Goal: Transaction & Acquisition: Purchase product/service

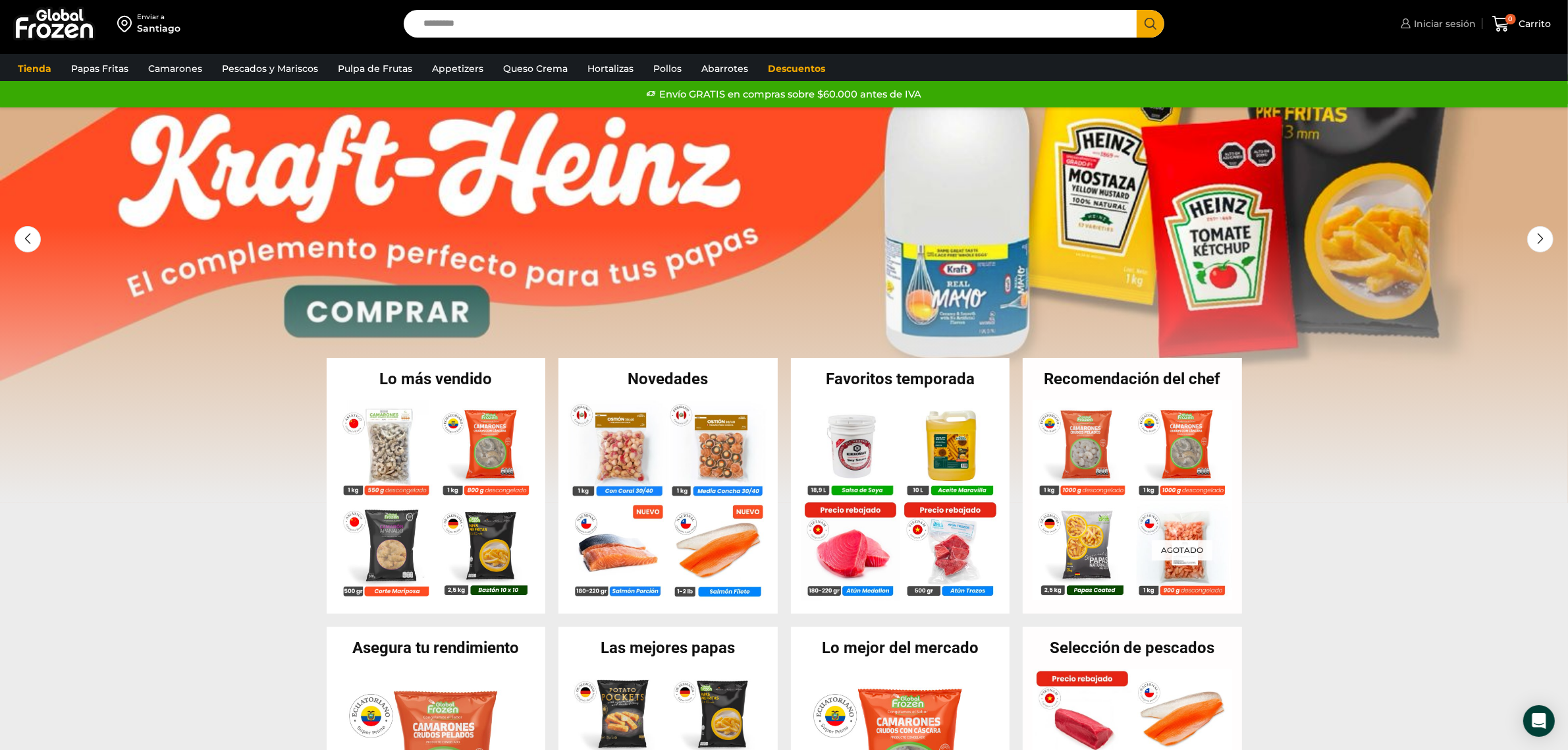
click at [1456, 24] on span "Iniciar sesión" at bounding box center [1442, 23] width 65 height 13
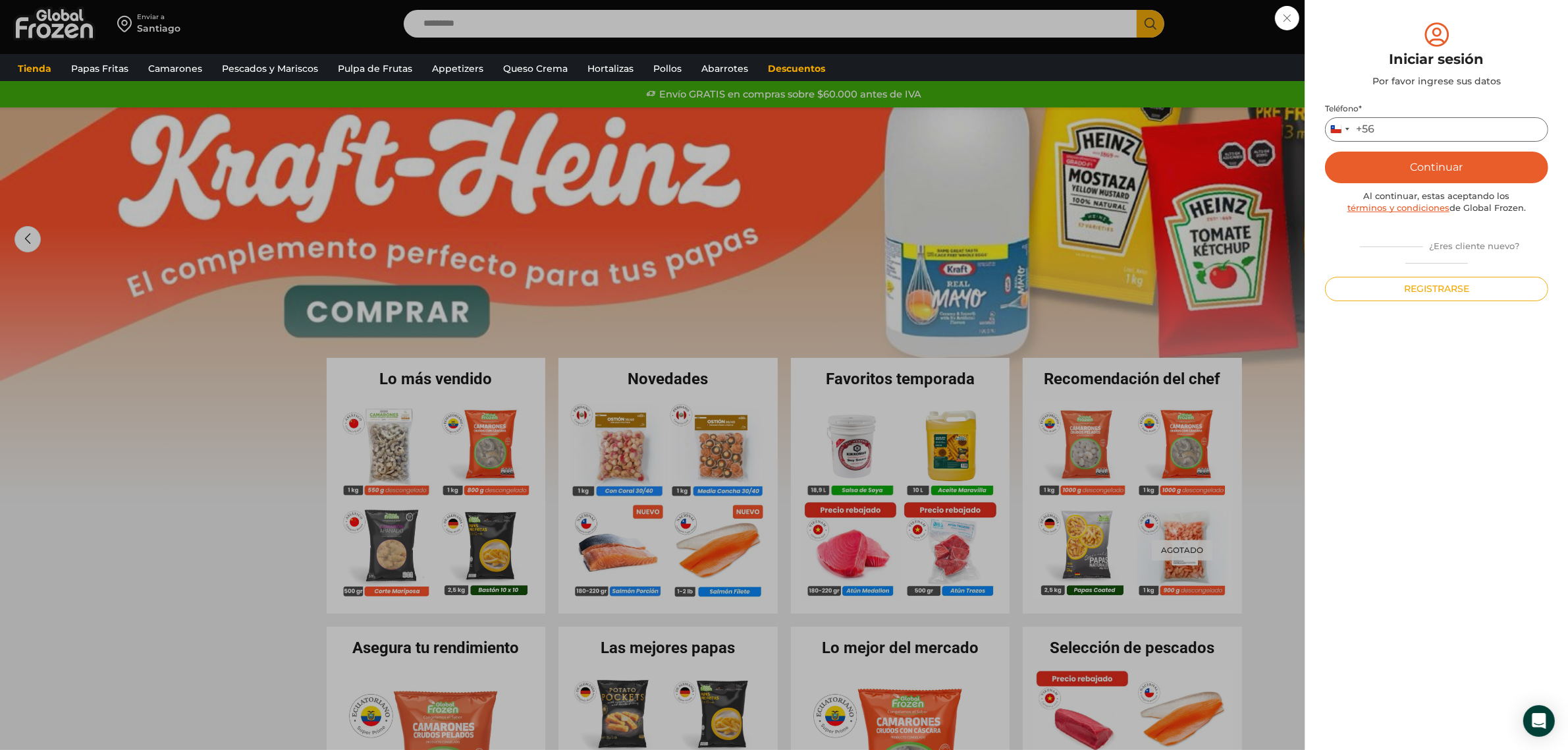
click at [1417, 129] on input "Teléfono *" at bounding box center [1436, 129] width 223 height 24
click at [1449, 128] on input "Teléfono *" at bounding box center [1436, 129] width 223 height 24
click at [1437, 178] on button "Continuar" at bounding box center [1436, 168] width 223 height 32
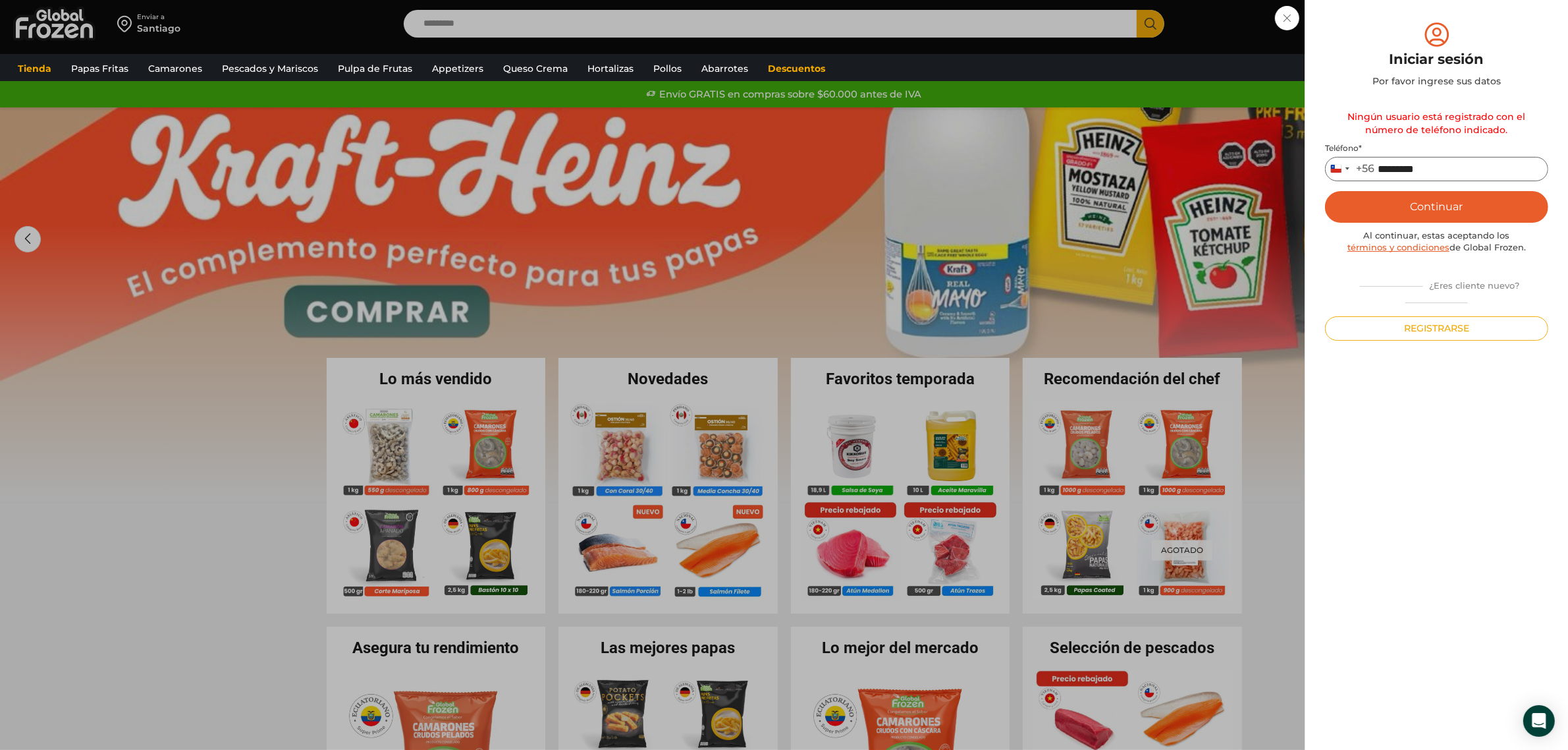
click at [1468, 165] on input "*********" at bounding box center [1436, 169] width 223 height 24
drag, startPoint x: 1465, startPoint y: 168, endPoint x: 1292, endPoint y: 168, distance: 173.0
click at [1397, 37] on div "Iniciar sesión Mi cuenta Login Register Iniciar sesión Por favor ingrese sus da…" at bounding box center [1436, 24] width 78 height 26
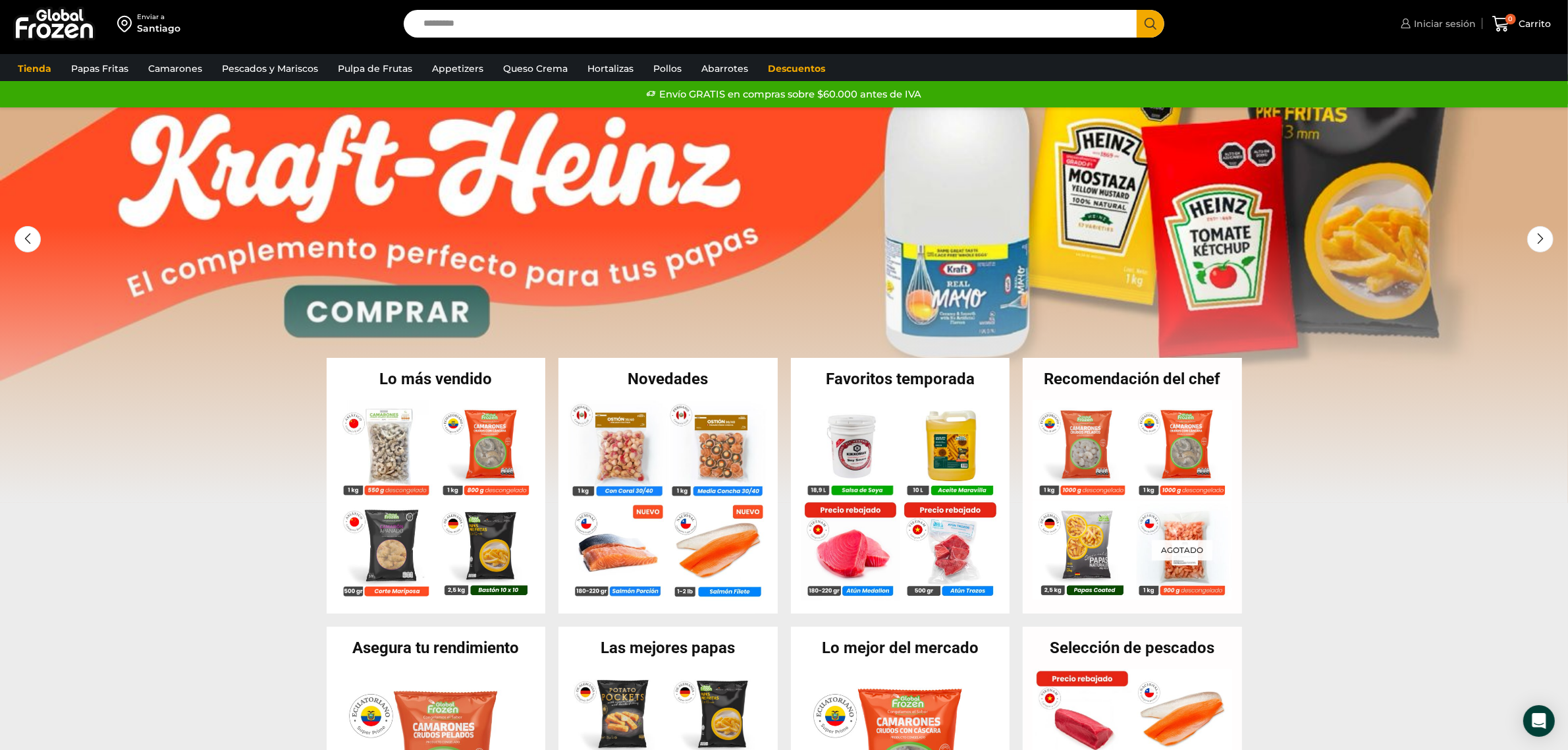
click at [1467, 14] on link "Iniciar sesión" at bounding box center [1436, 24] width 78 height 26
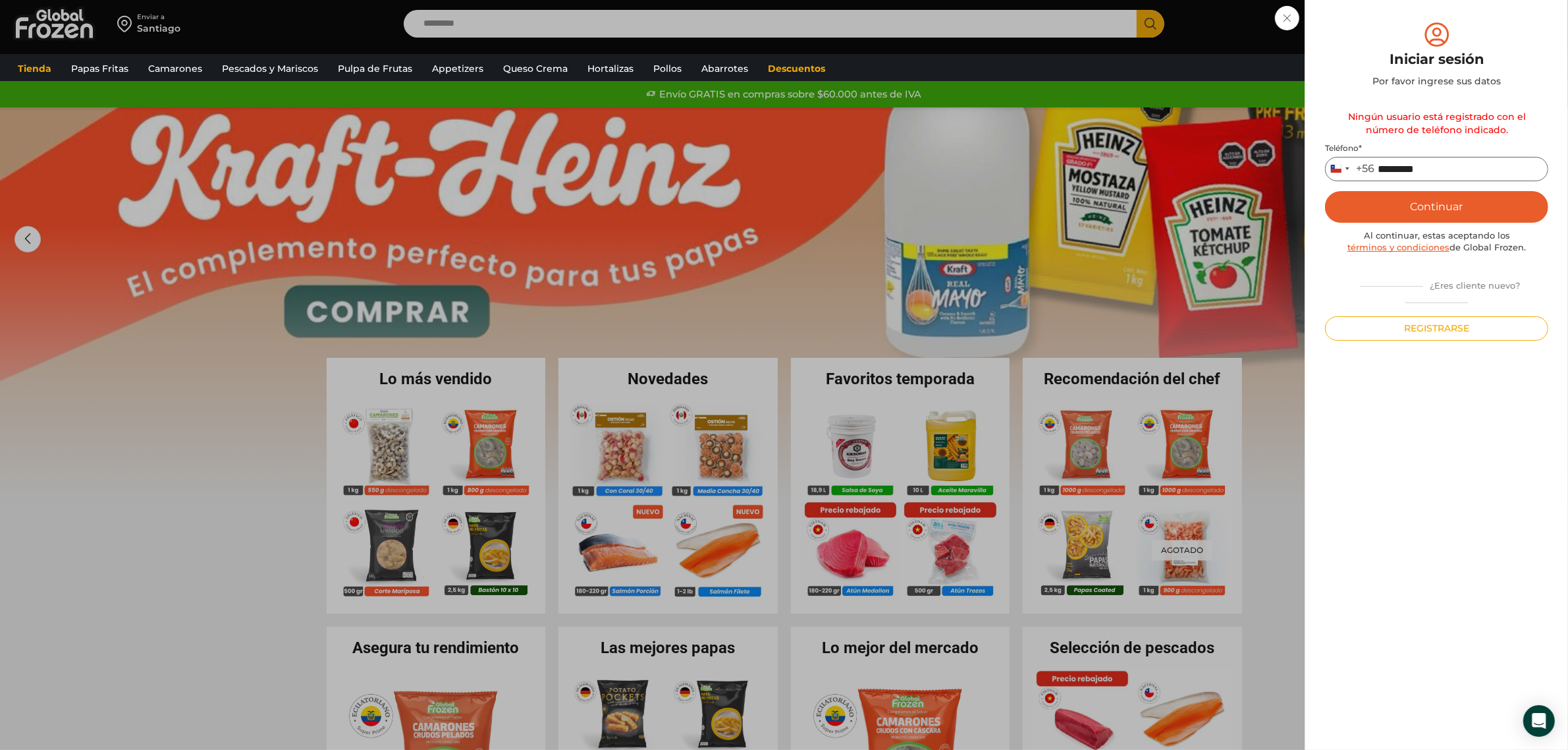
click at [1473, 175] on input "*********" at bounding box center [1436, 169] width 223 height 24
type input "*"
type input "*********"
click at [1460, 206] on button "Continuar" at bounding box center [1436, 207] width 223 height 32
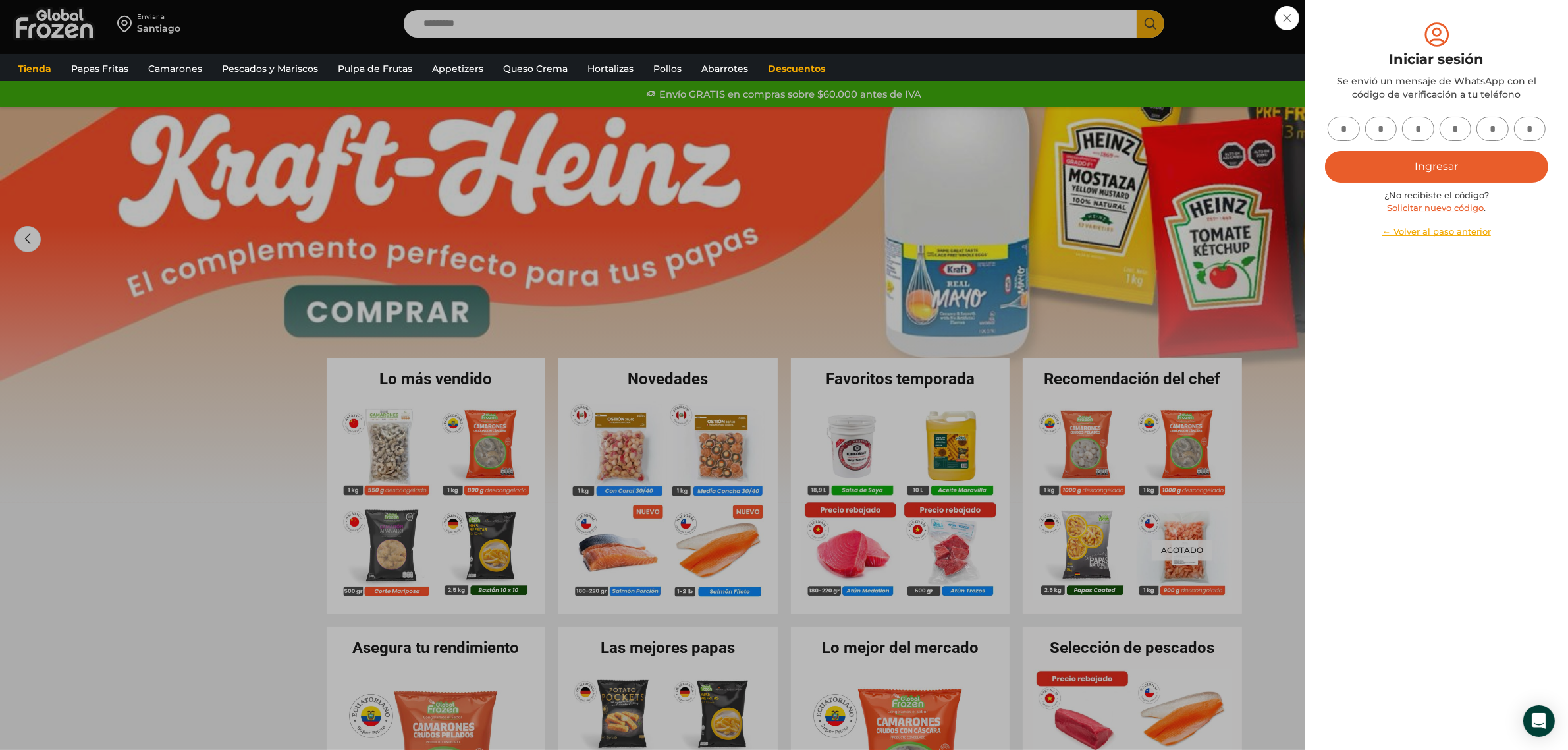
click at [1343, 125] on input "text" at bounding box center [1343, 129] width 32 height 24
type input "*"
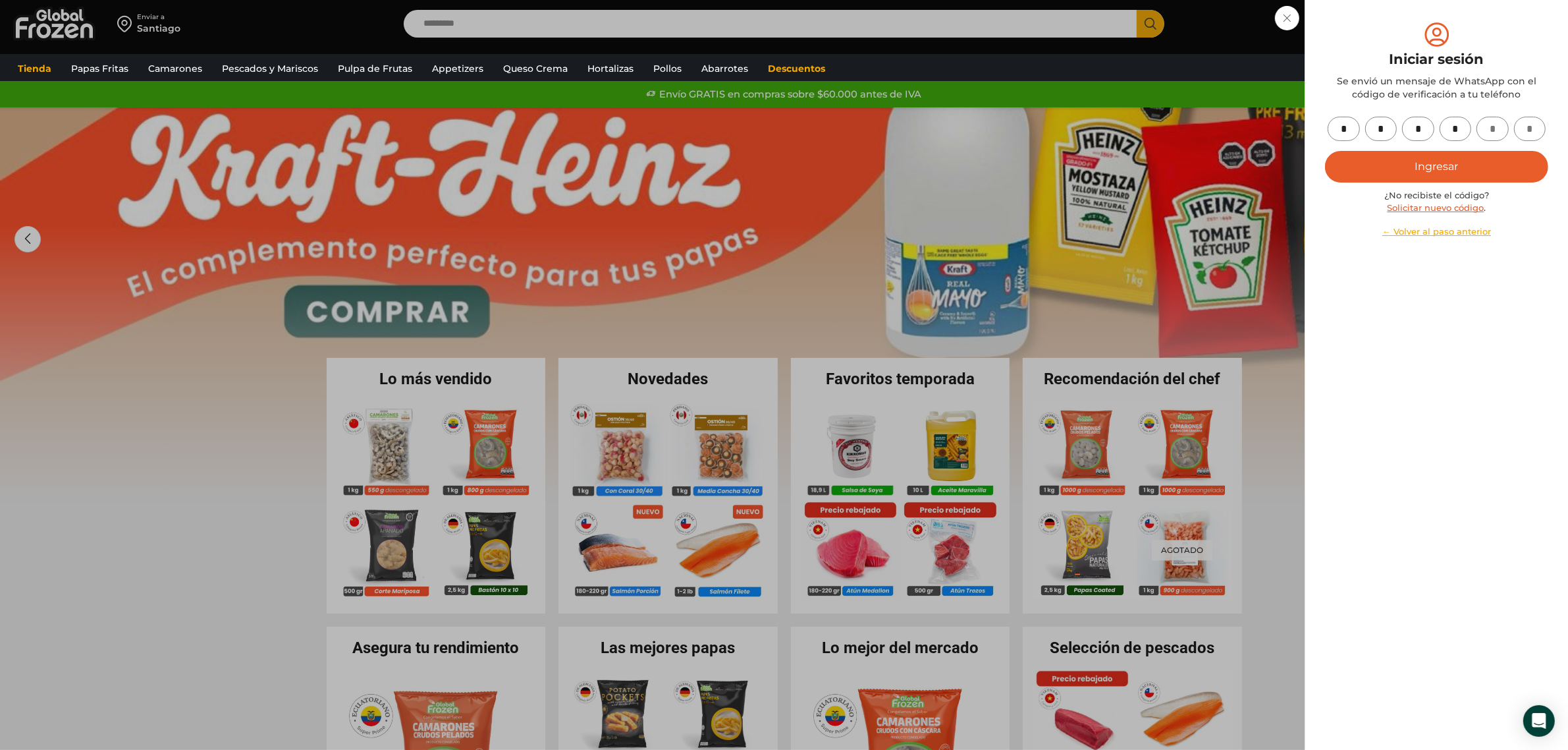
type input "*"
click at [1489, 165] on button "Ingresar" at bounding box center [1436, 167] width 223 height 32
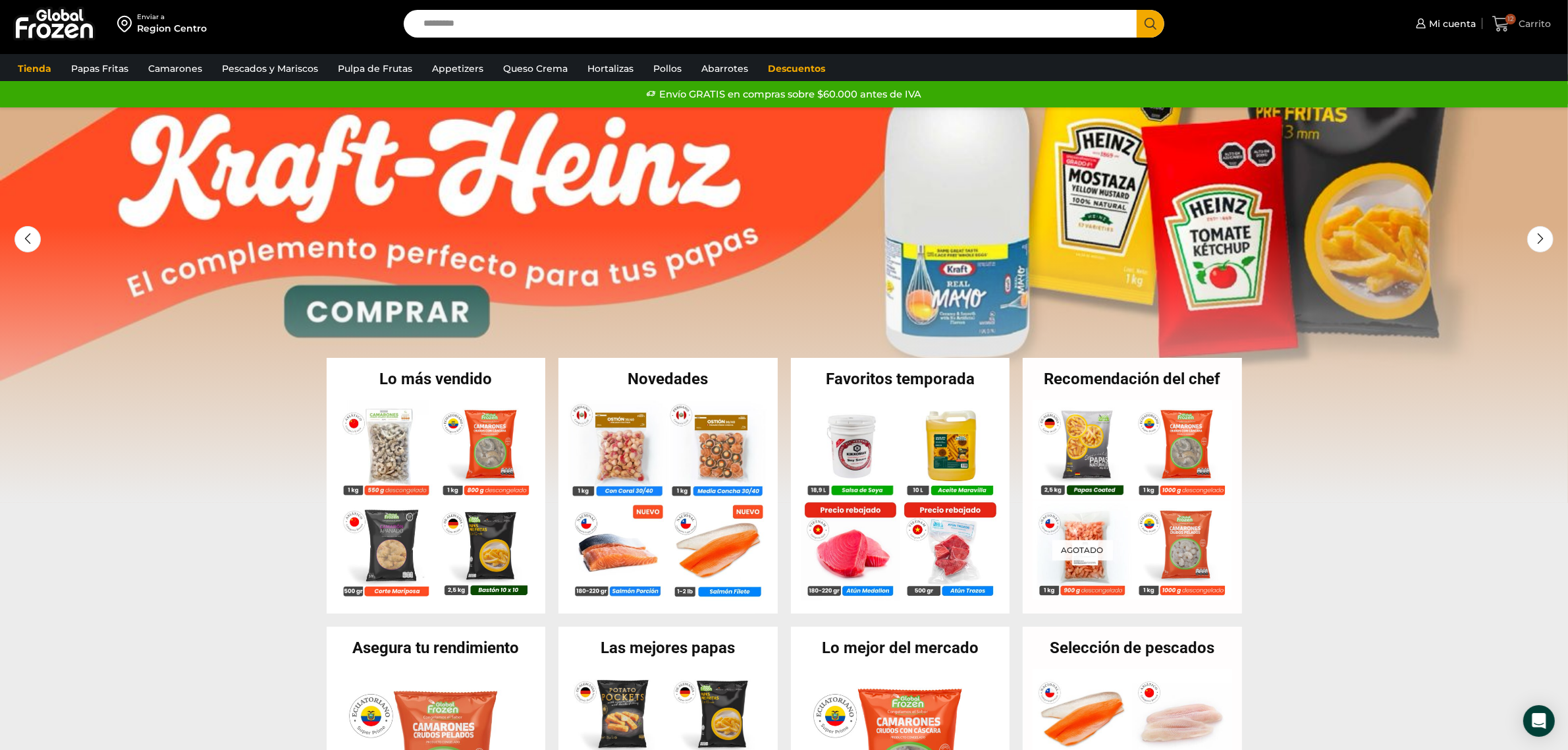
click at [1511, 14] on span "12" at bounding box center [1510, 19] width 11 height 11
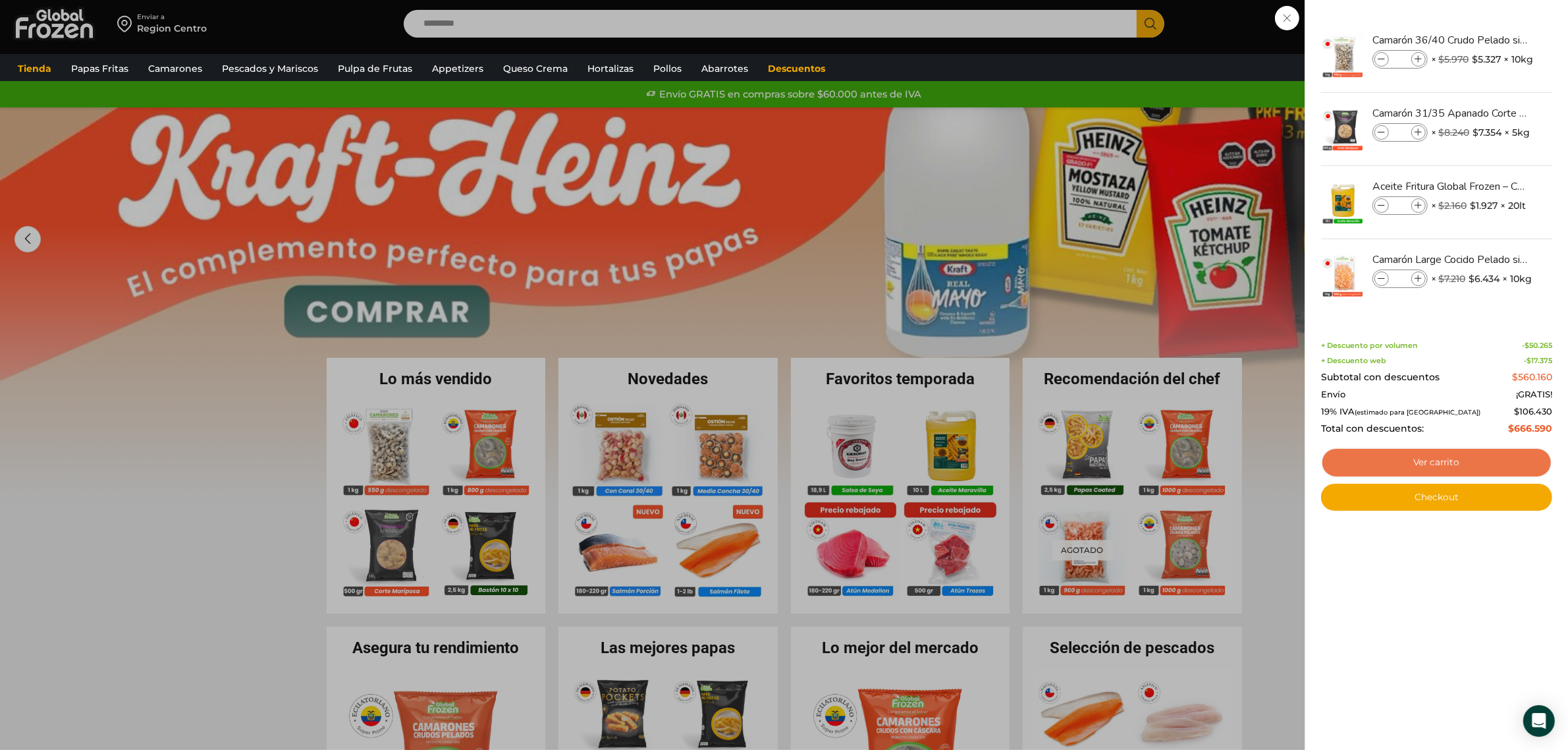
click at [1450, 459] on link "Ver carrito" at bounding box center [1436, 462] width 231 height 30
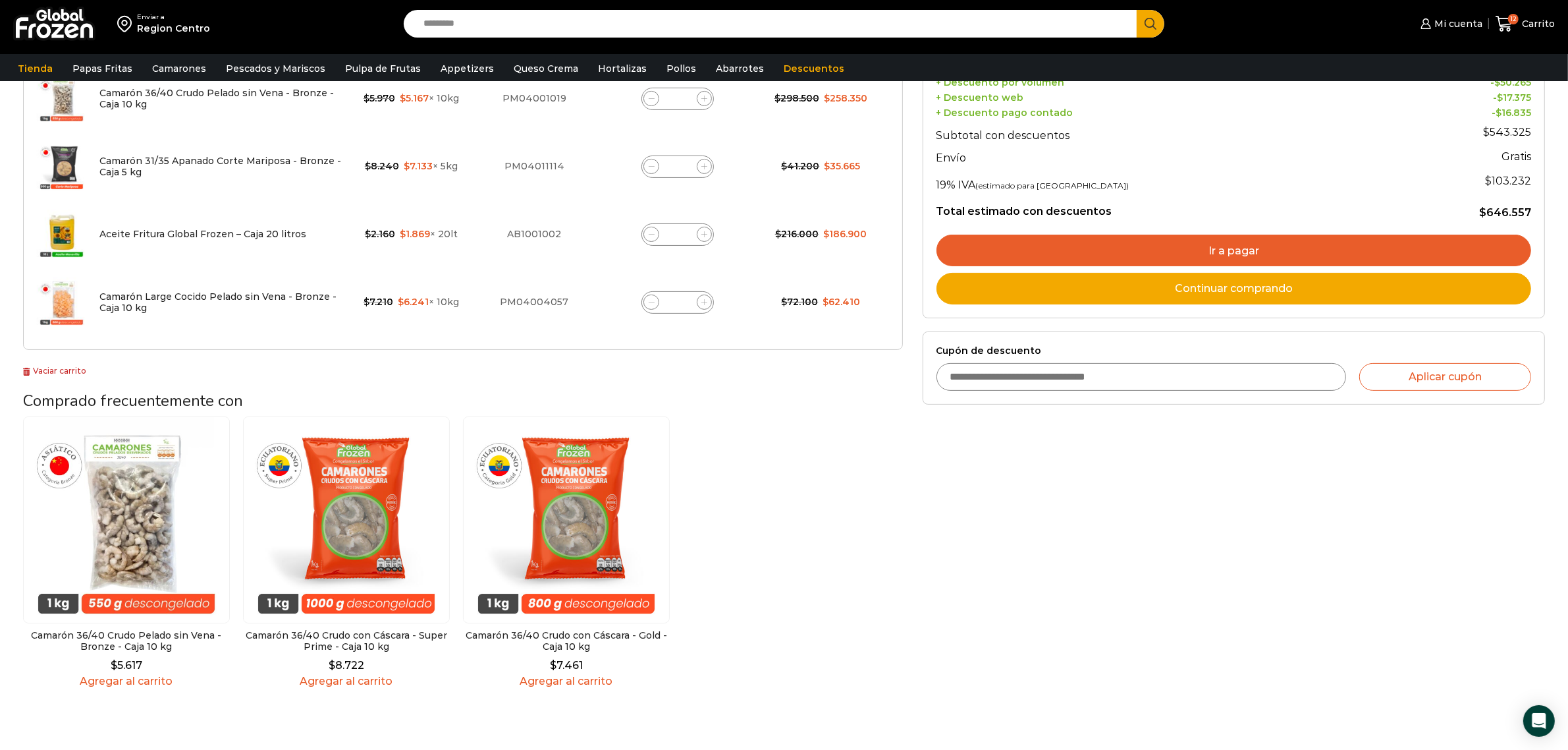
scroll to position [247, 0]
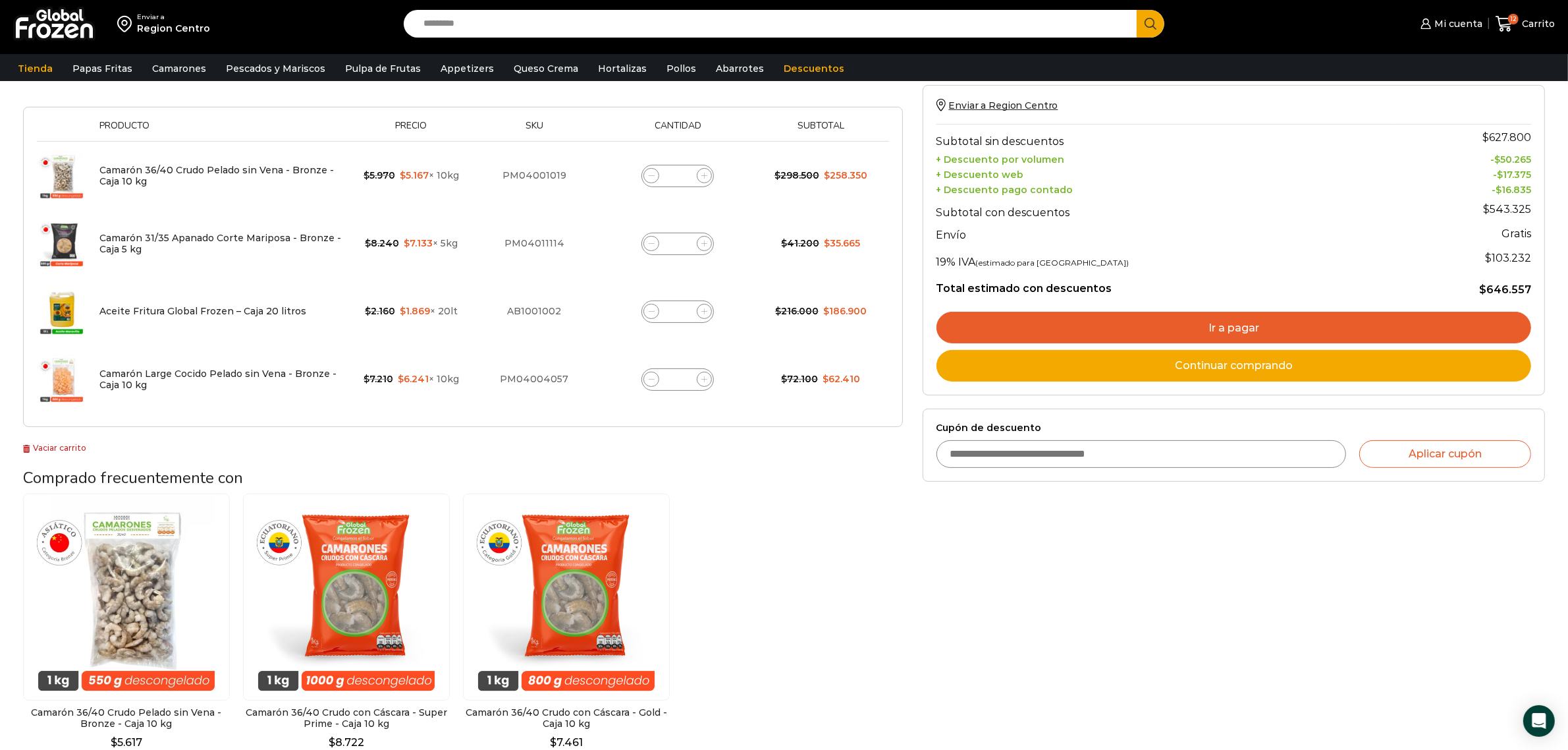
click at [1264, 323] on link "Ir a pagar" at bounding box center [1233, 328] width 595 height 32
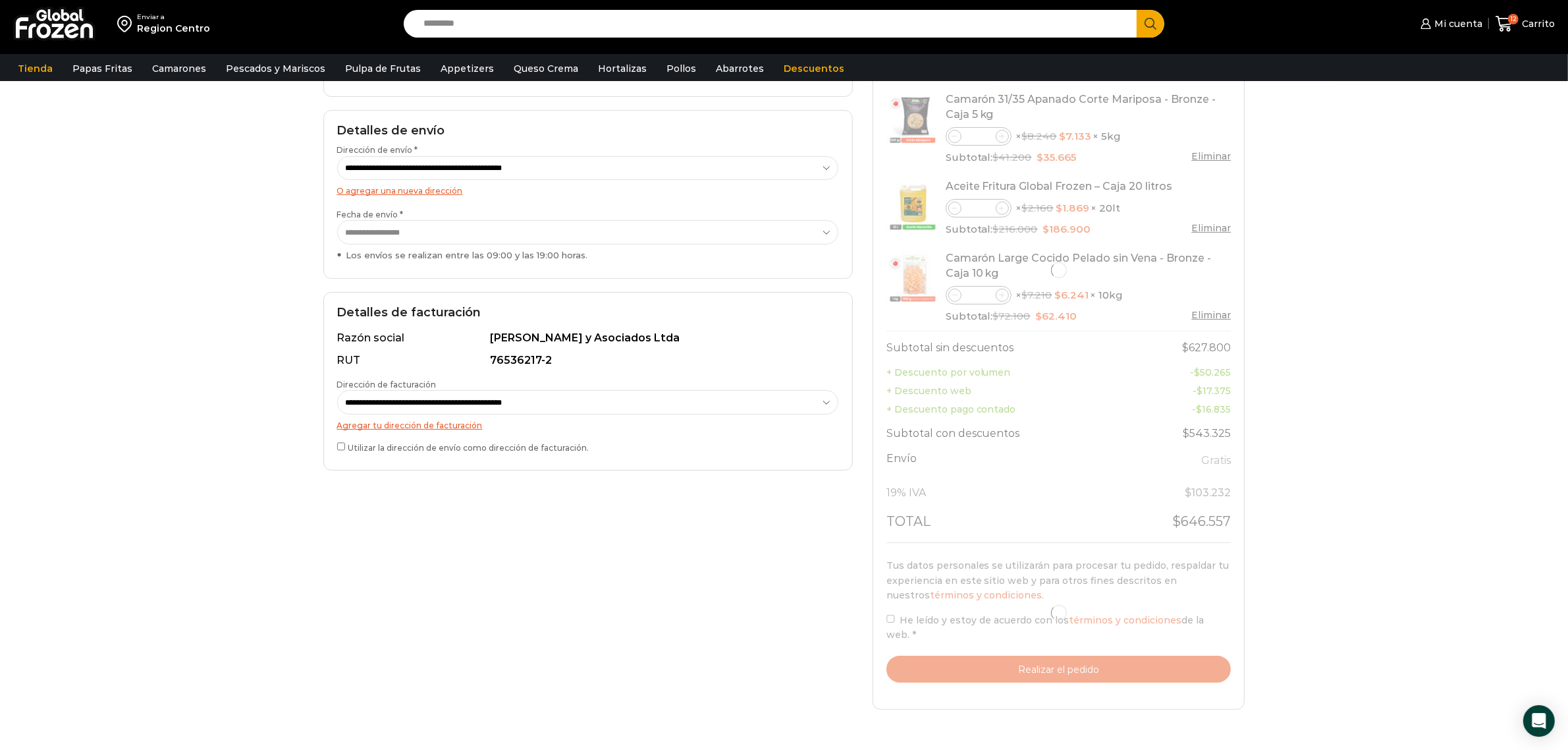
scroll to position [532, 0]
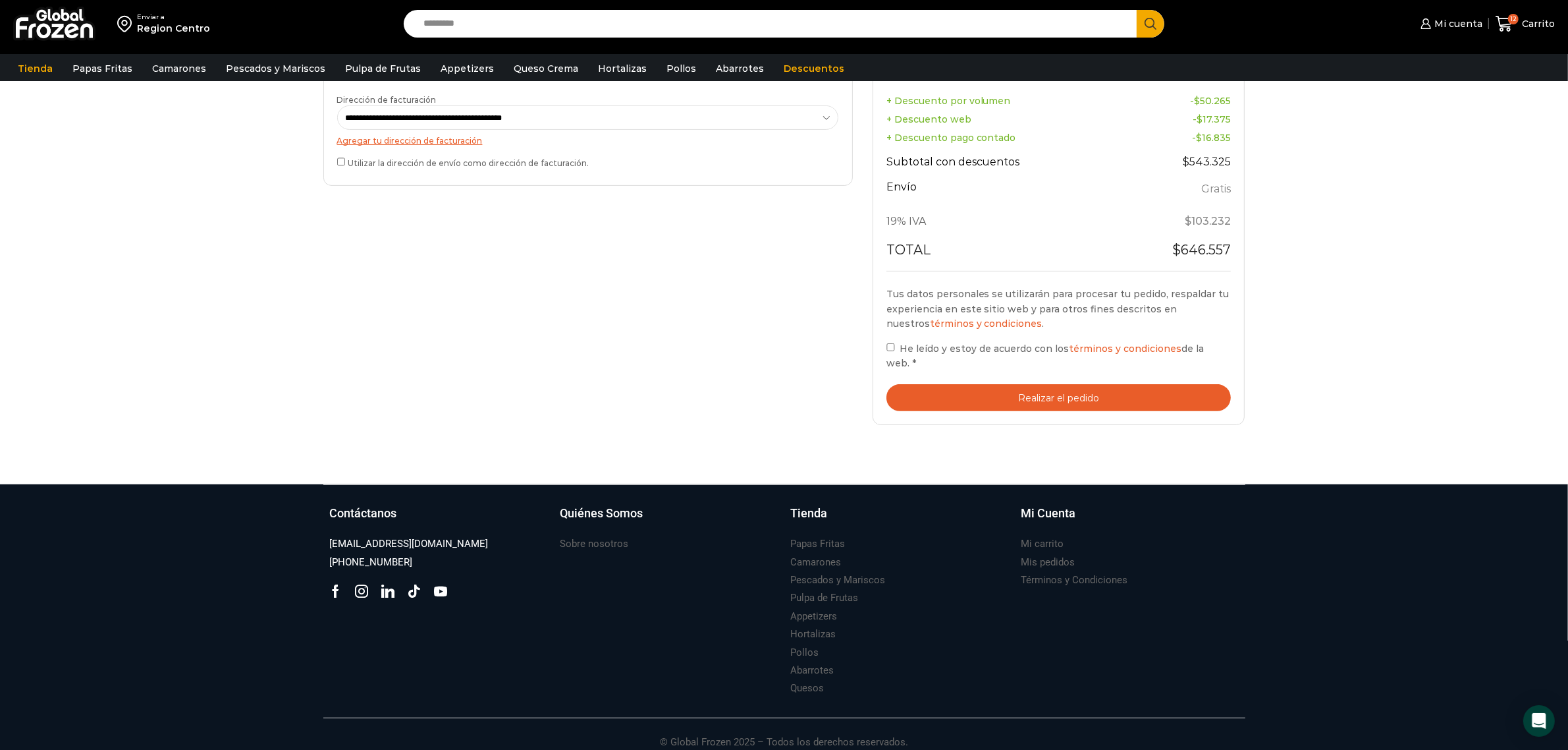
click at [1080, 396] on button "Realizar el pedido" at bounding box center [1058, 397] width 345 height 27
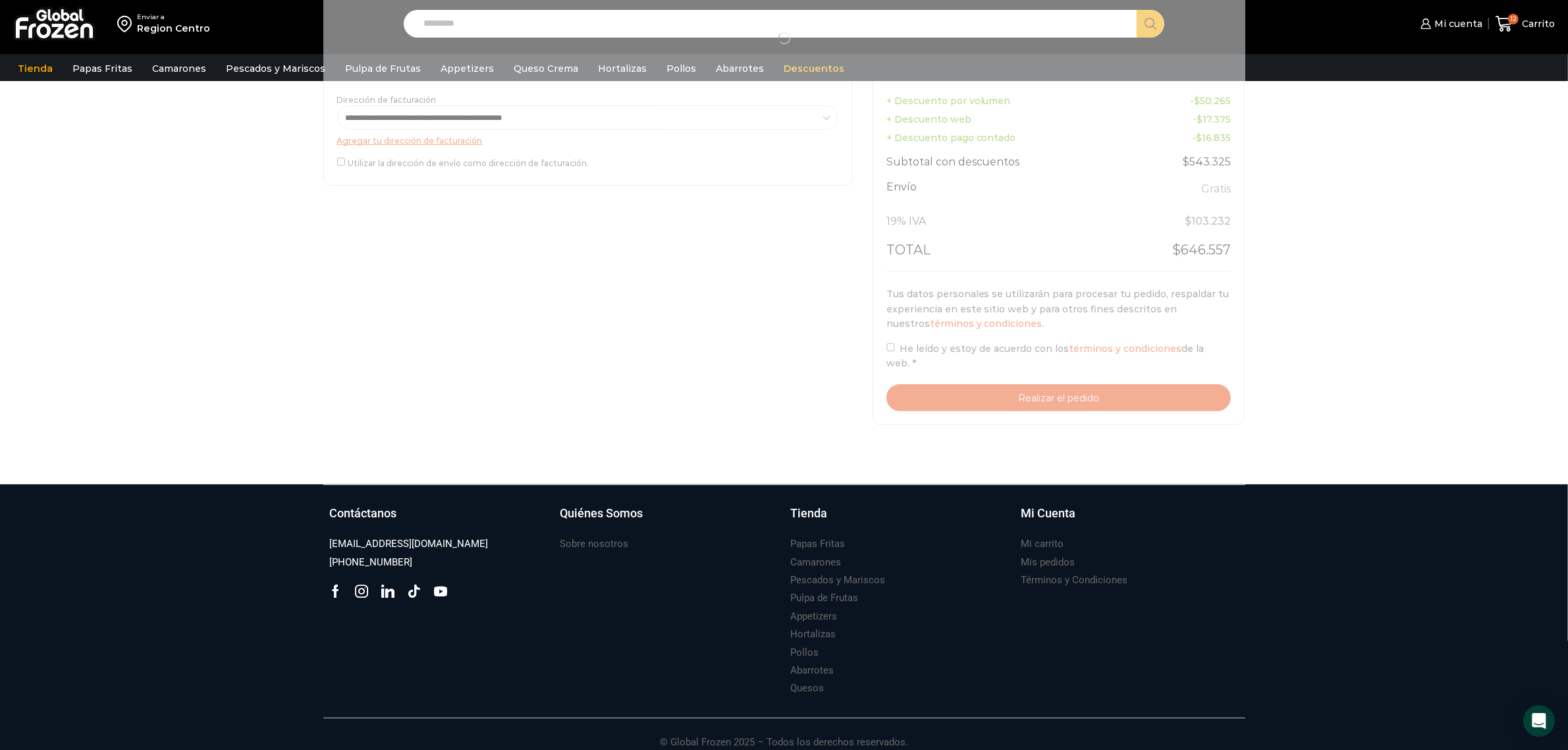
scroll to position [521, 0]
